Goal: Task Accomplishment & Management: Manage account settings

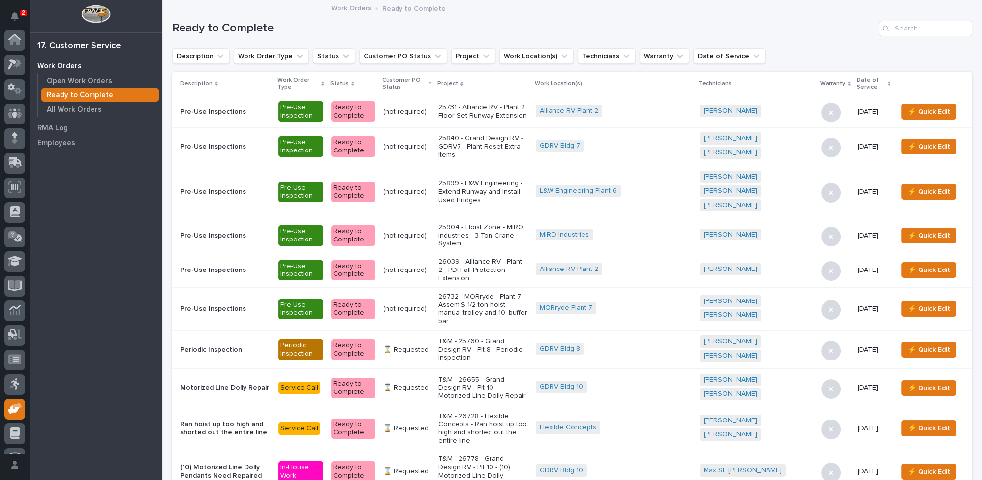
scroll to position [42, 0]
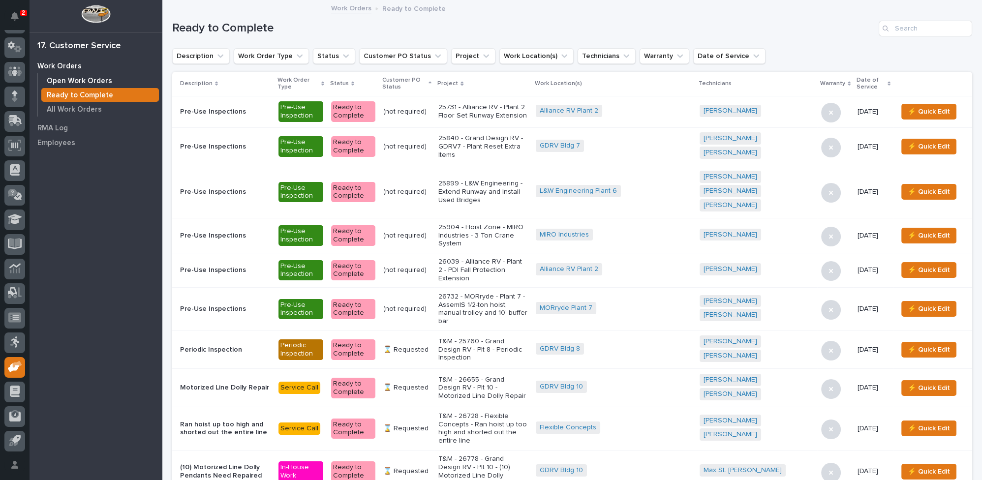
click at [108, 76] on div "Open Work Orders" at bounding box center [100, 81] width 118 height 14
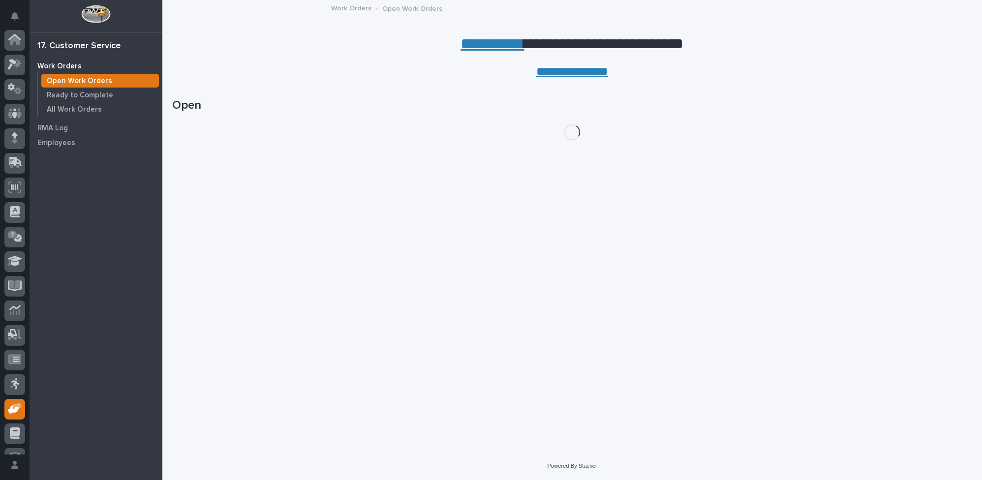
scroll to position [42, 0]
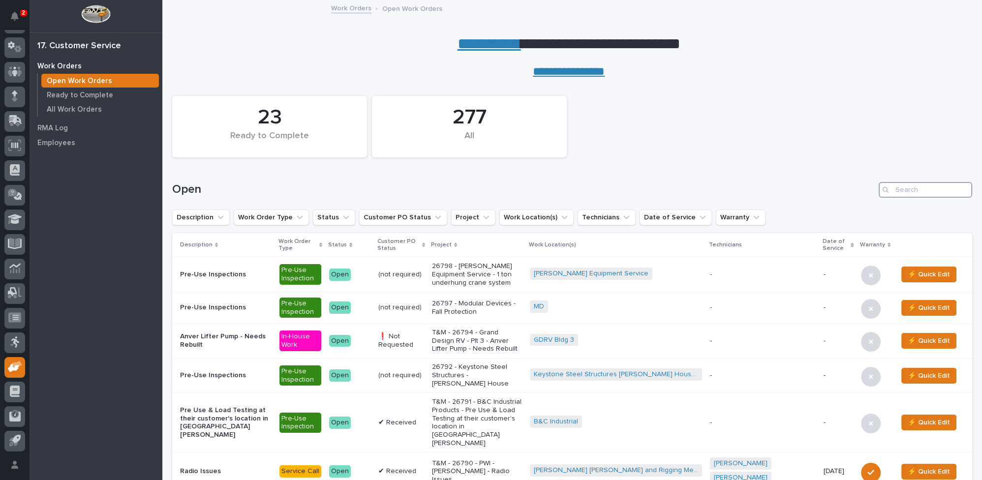
click at [888, 184] on input "Search" at bounding box center [924, 190] width 93 height 16
type input "26772"
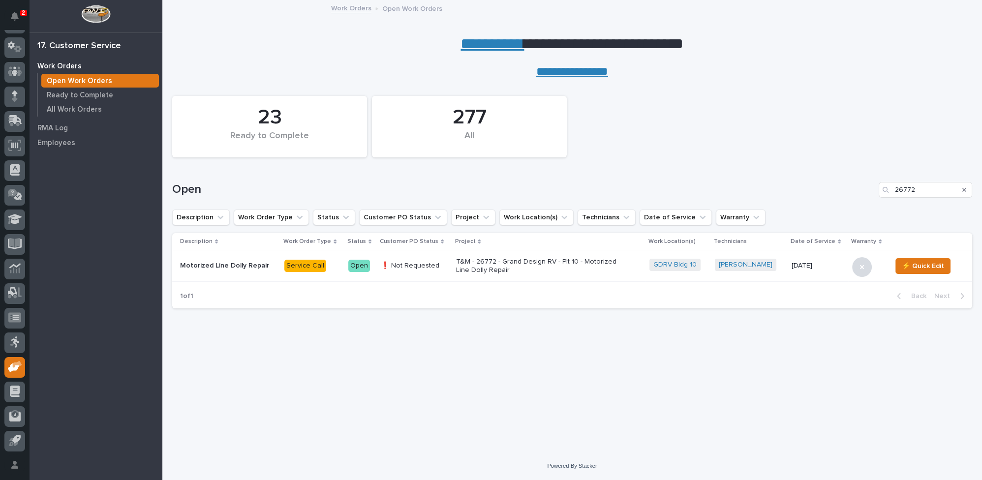
click at [455, 263] on p "T&M - 26772 - Grand Design RV - Plt 10 - Motorized Line Dolly Repair" at bounding box center [541, 266] width 172 height 17
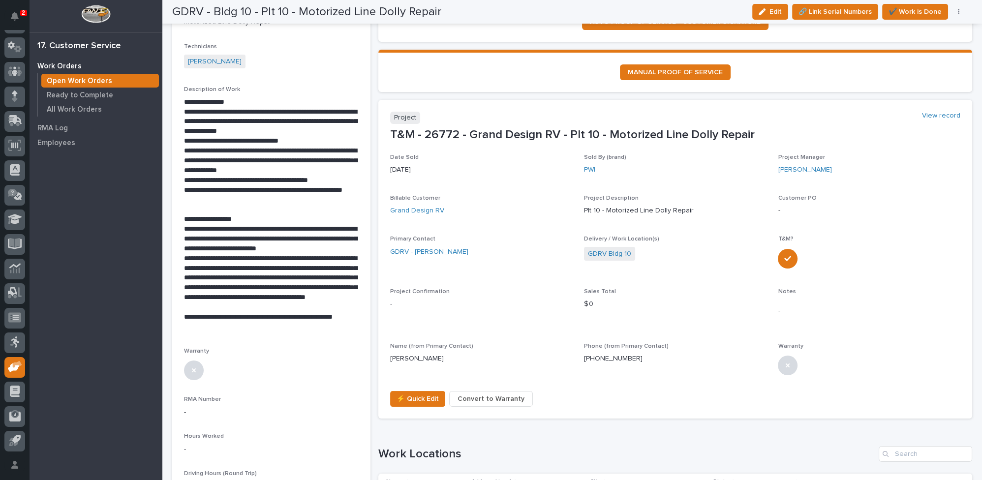
scroll to position [268, 0]
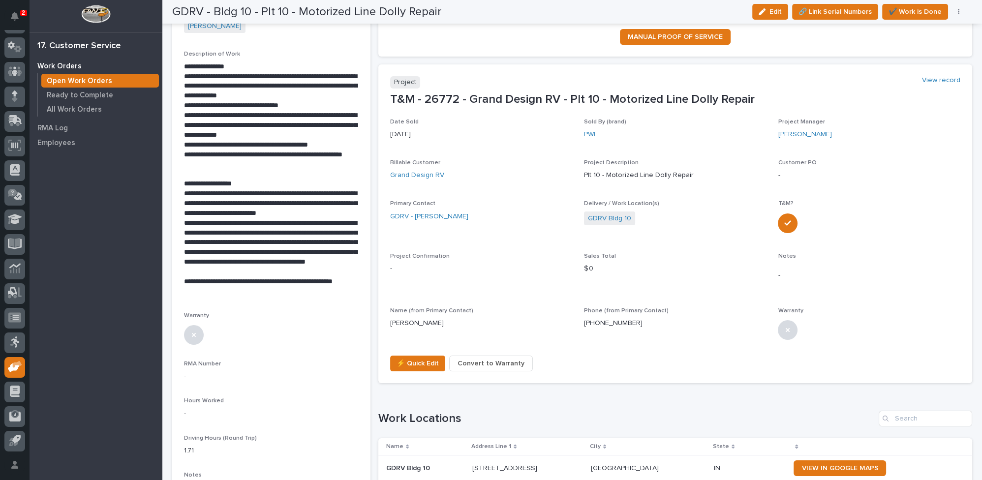
click at [960, 12] on button "button" at bounding box center [959, 11] width 14 height 7
click at [932, 61] on span "Regenerate PDF" at bounding box center [928, 63] width 53 height 12
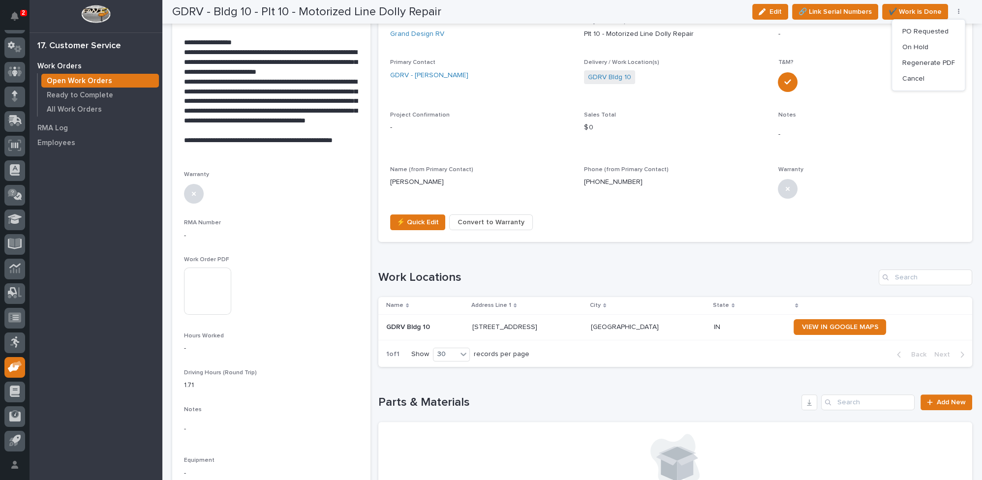
scroll to position [447, 0]
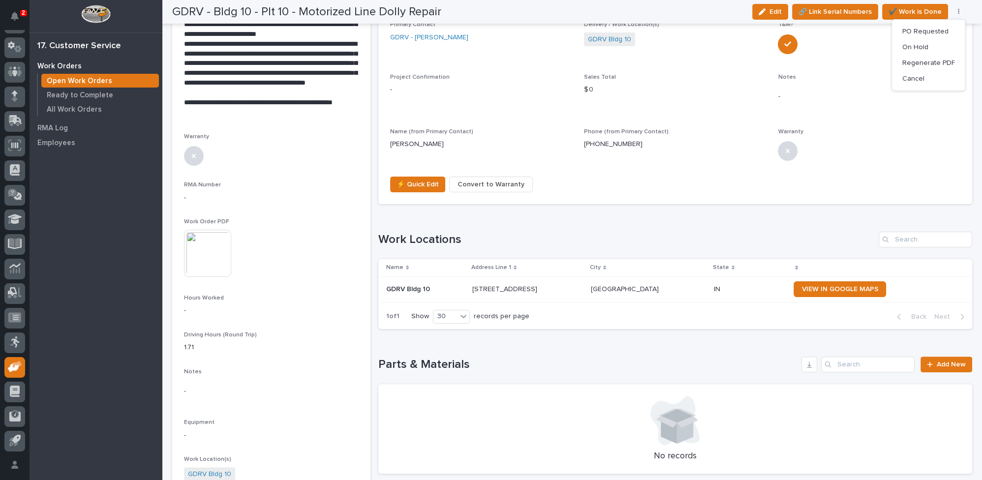
click at [199, 255] on img at bounding box center [207, 253] width 47 height 47
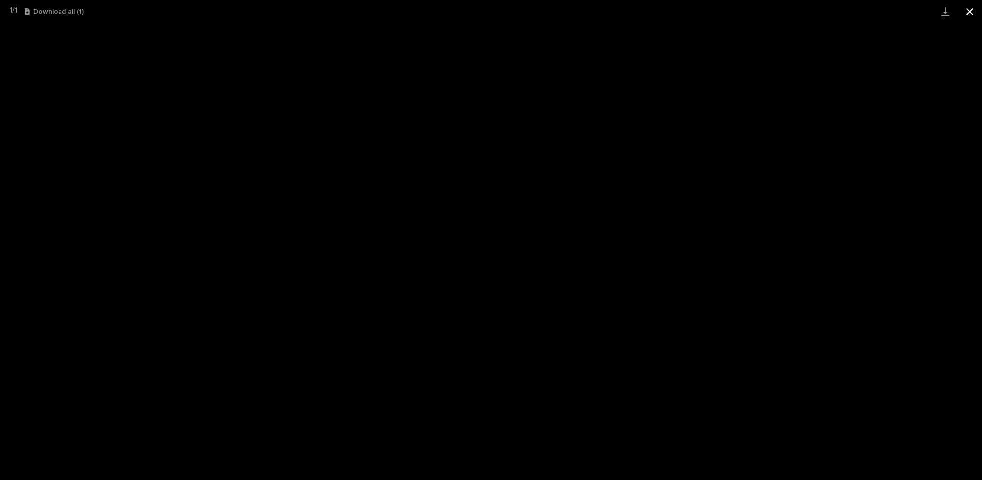
click at [971, 11] on button "Close gallery" at bounding box center [969, 11] width 25 height 23
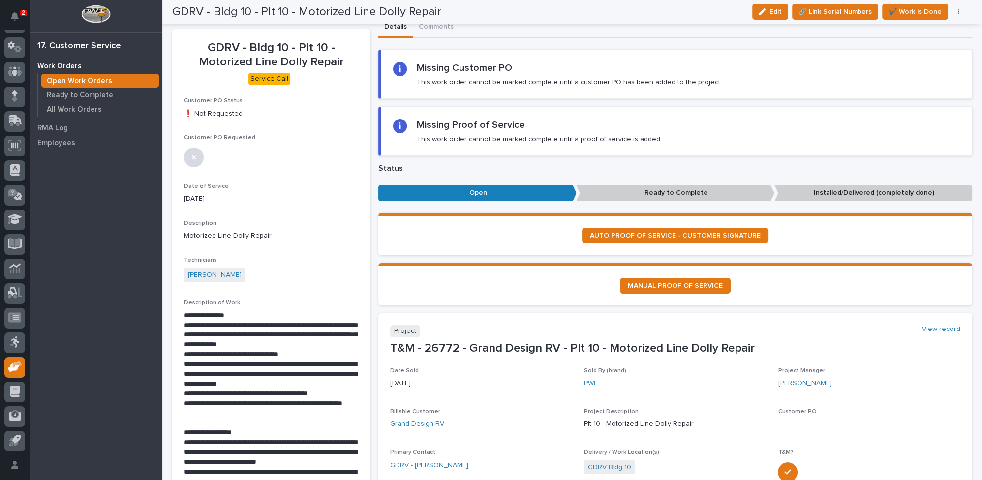
scroll to position [0, 0]
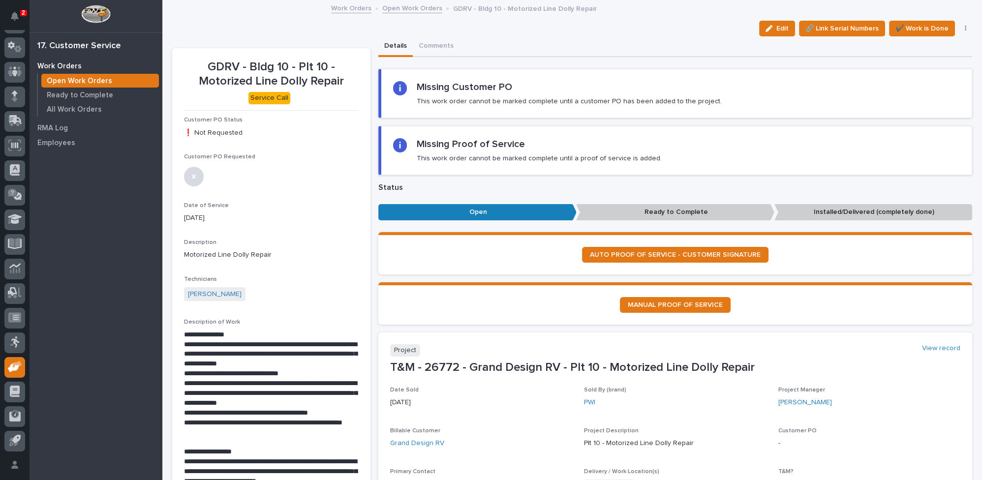
click at [401, 9] on link "Open Work Orders" at bounding box center [412, 7] width 60 height 11
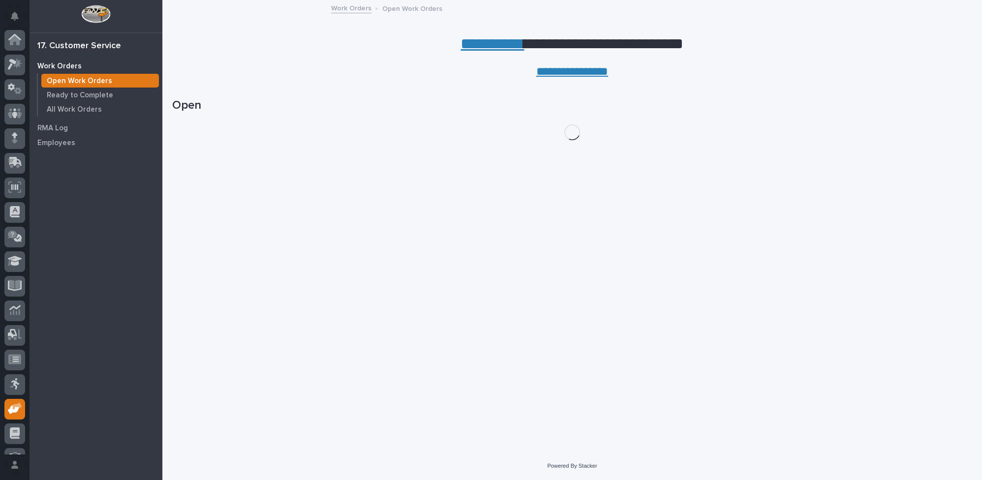
scroll to position [42, 0]
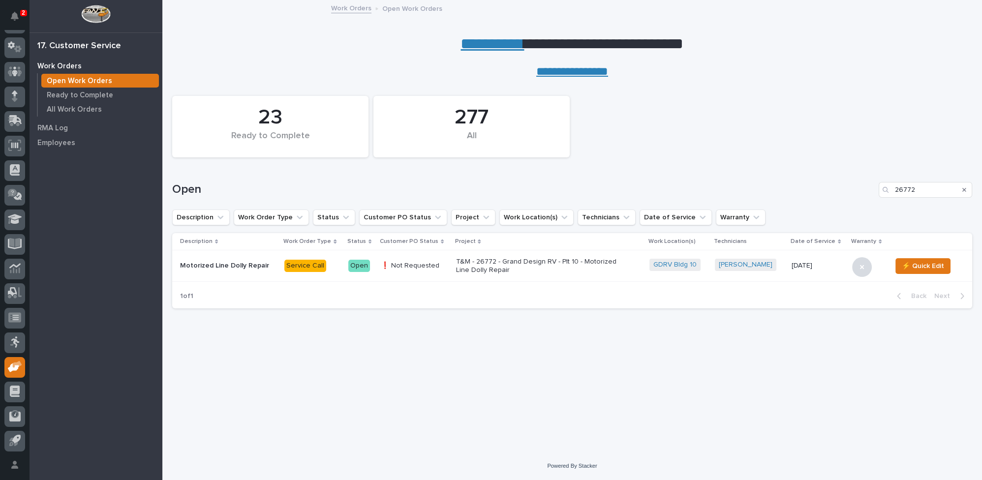
click at [483, 45] on link "**********" at bounding box center [491, 44] width 63 height 16
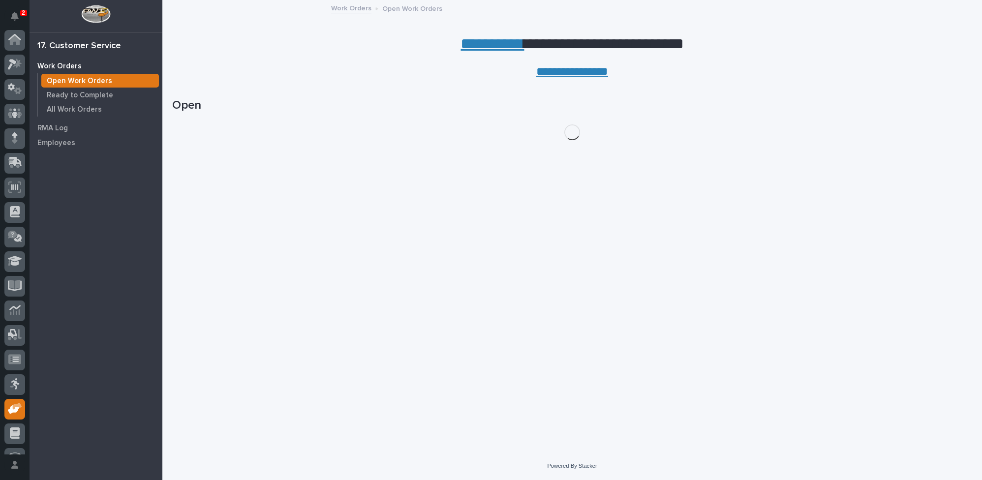
scroll to position [42, 0]
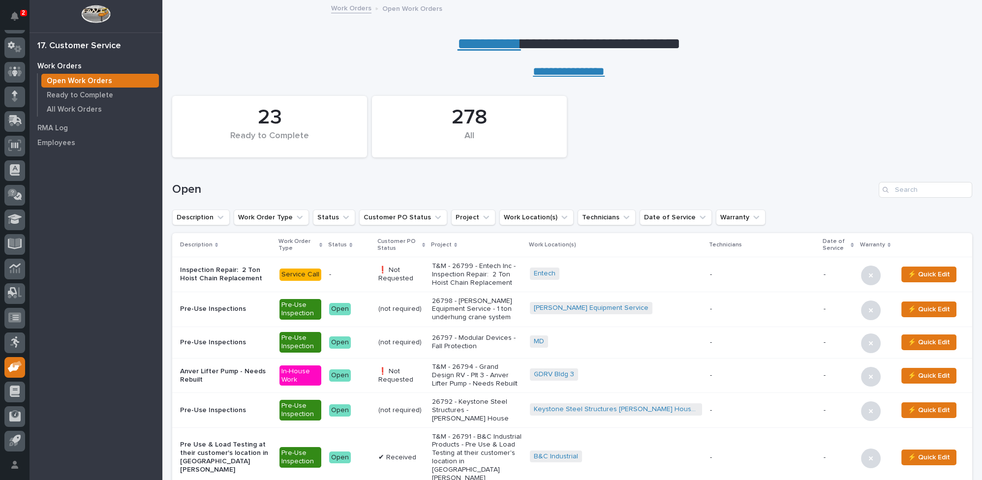
click at [461, 278] on p "T&M - 26799 - Entech Inc - Inspection Repair: 2 Ton Hoist Chain Replacement" at bounding box center [477, 274] width 90 height 25
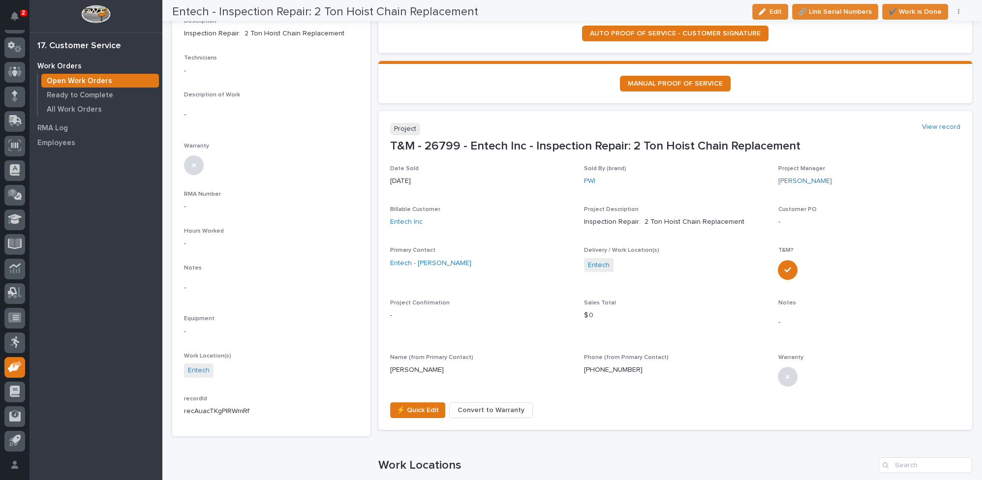
scroll to position [223, 0]
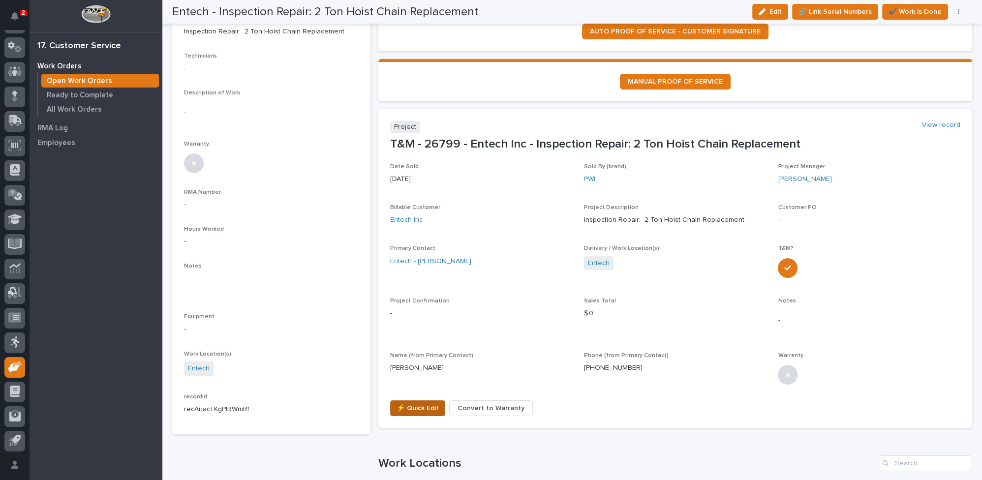
click at [423, 406] on span "⚡ Quick Edit" at bounding box center [417, 408] width 42 height 12
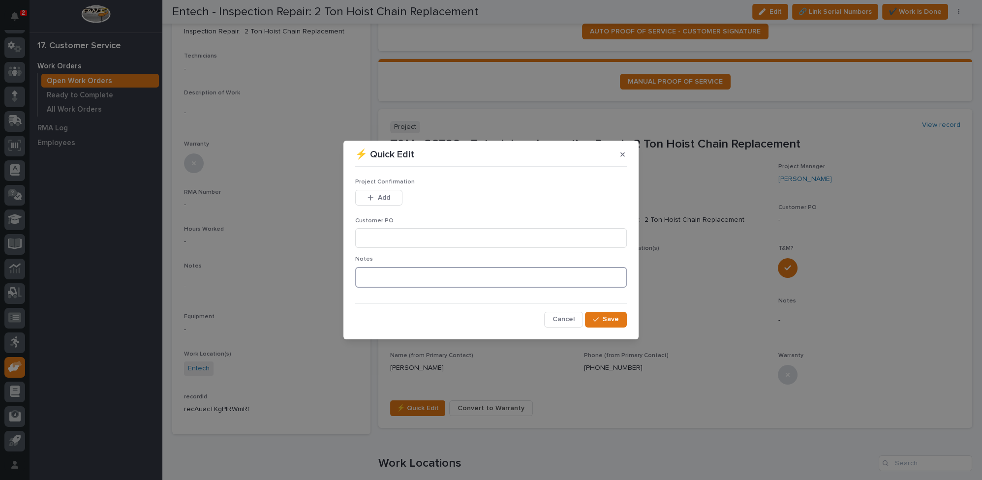
click at [371, 279] on textarea at bounding box center [491, 277] width 272 height 21
type textarea "*********"
click at [615, 319] on span "Save" at bounding box center [611, 319] width 16 height 9
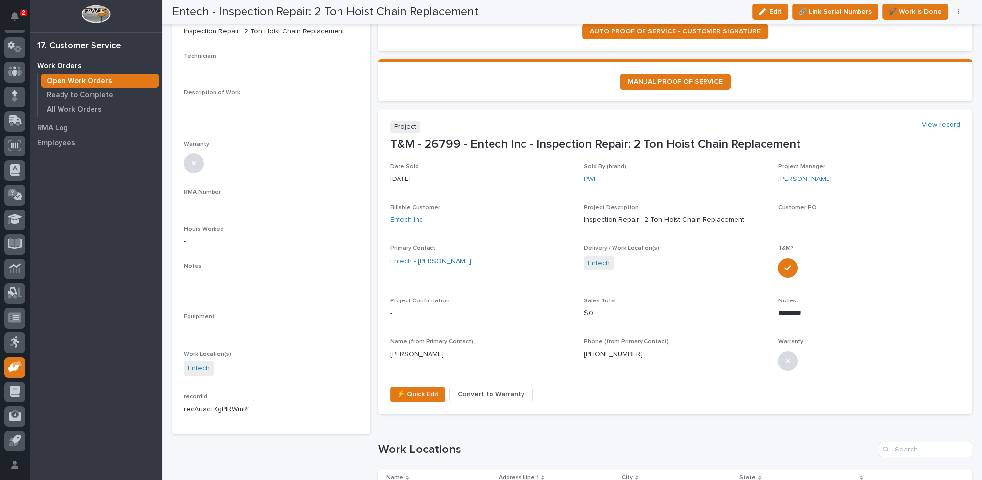
scroll to position [216, 0]
